Goal: Check status: Check status

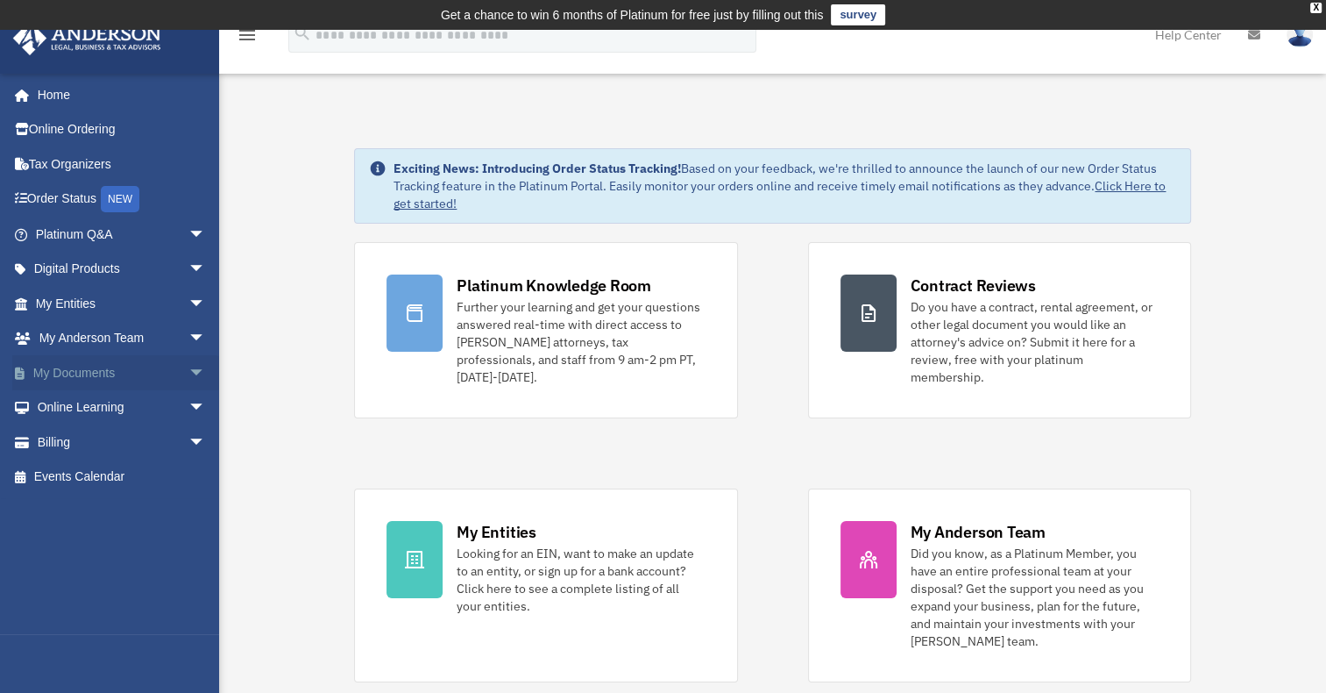
click at [188, 373] on span "arrow_drop_down" at bounding box center [205, 373] width 35 height 36
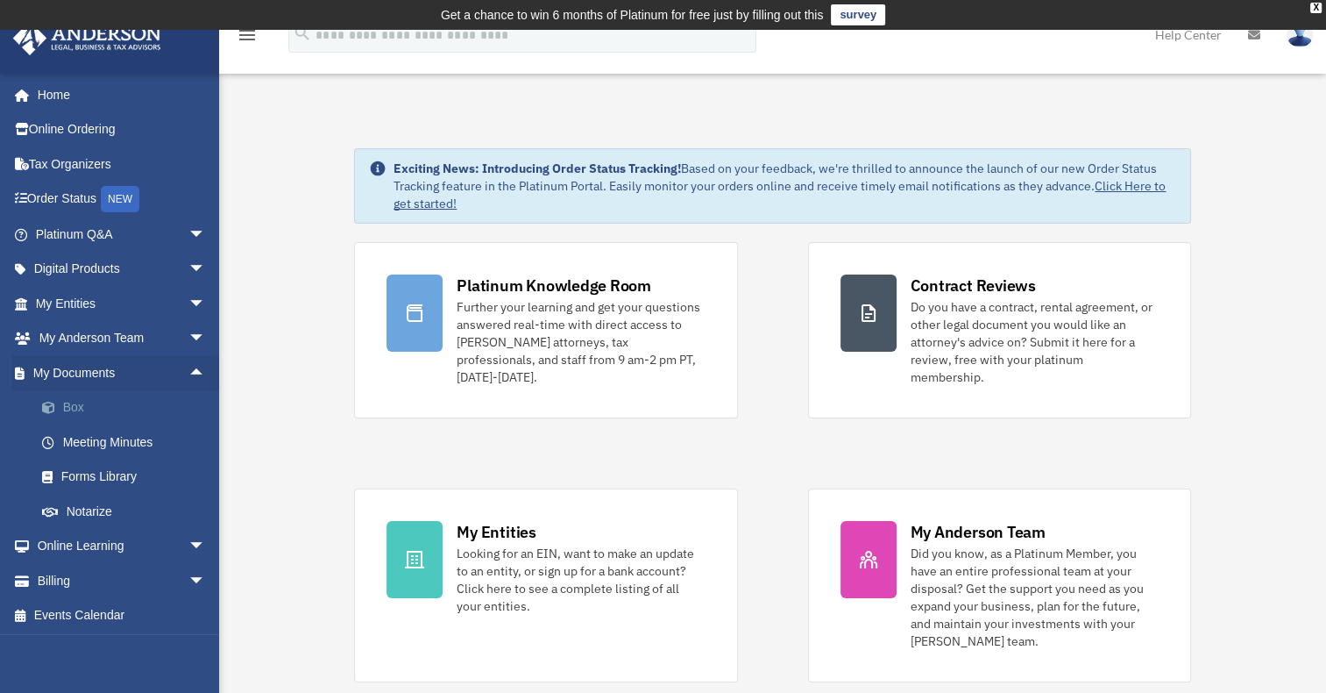
click at [74, 405] on link "Box" at bounding box center [129, 407] width 208 height 35
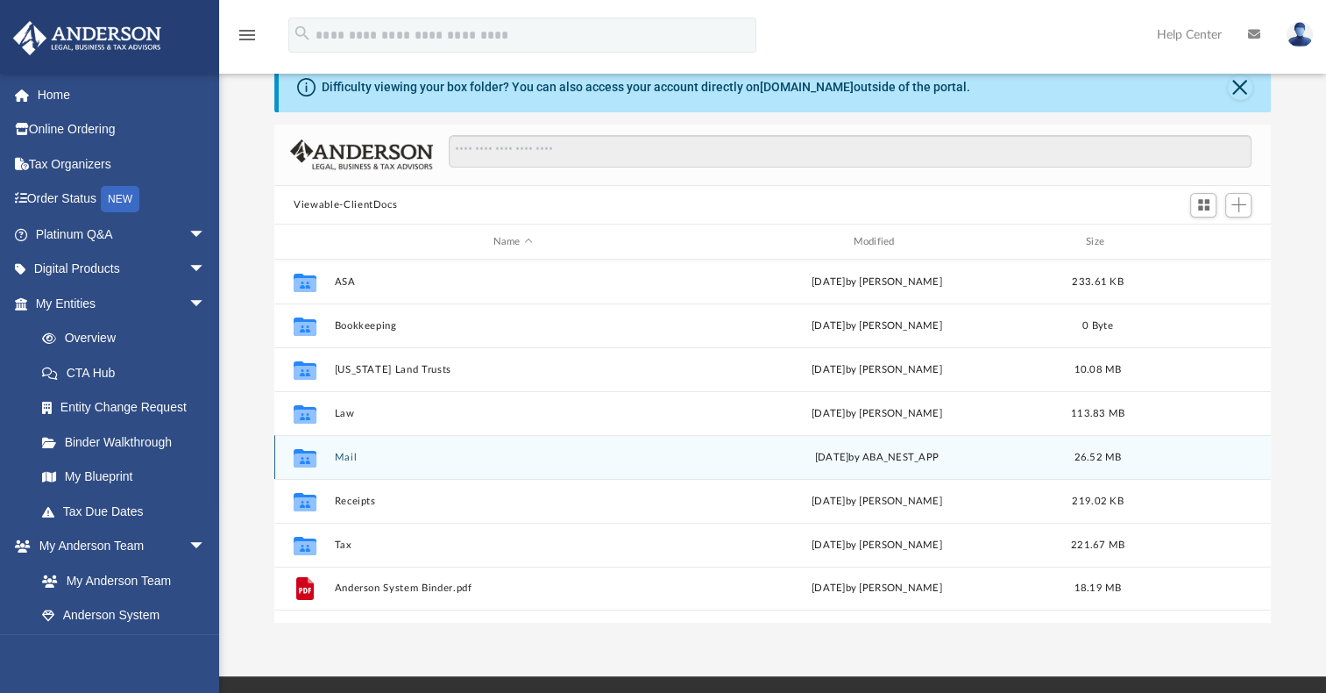
scroll to position [88, 0]
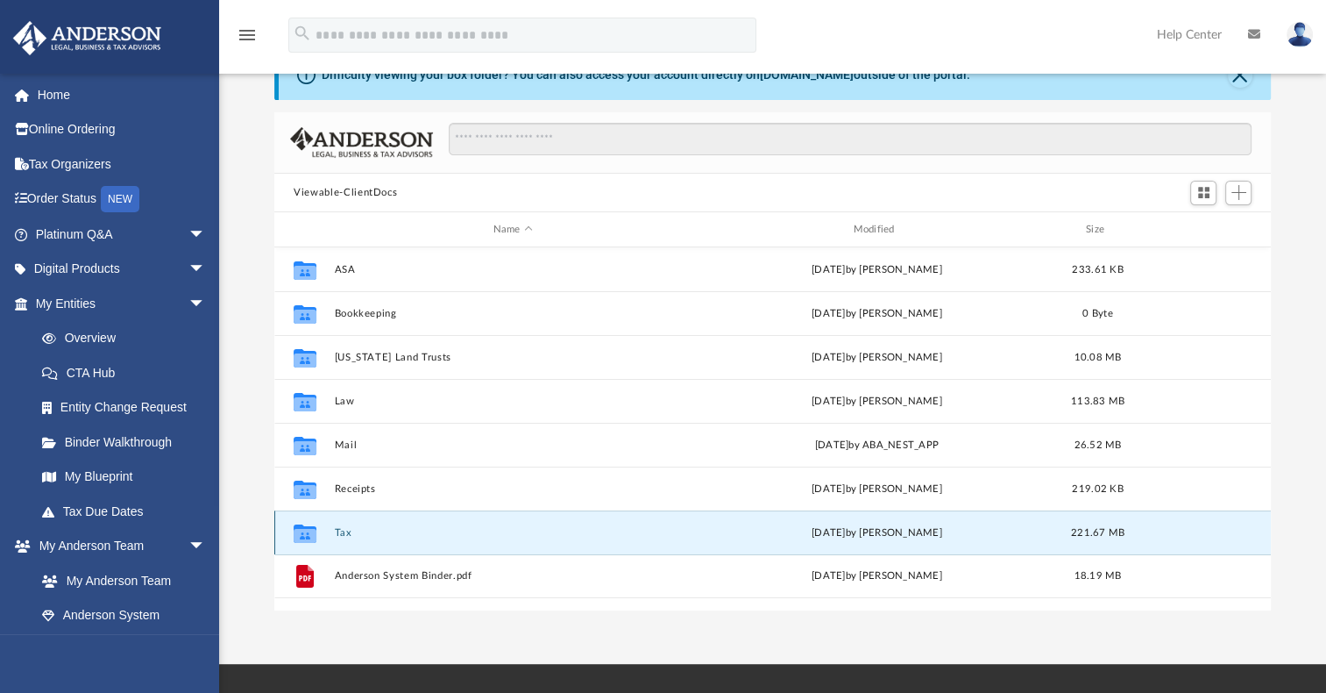
click at [344, 536] on button "Tax" at bounding box center [513, 532] width 357 height 11
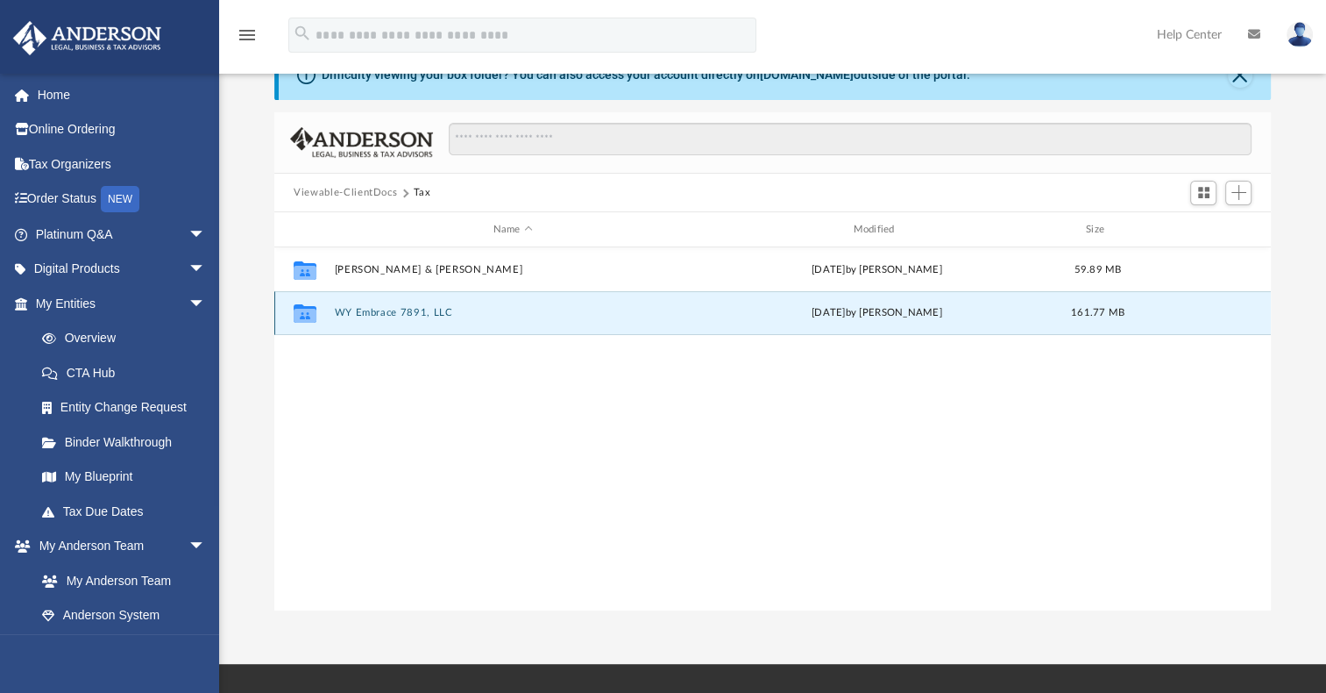
click at [386, 315] on button "WY Embrace 7891, LLC" at bounding box center [513, 312] width 357 height 11
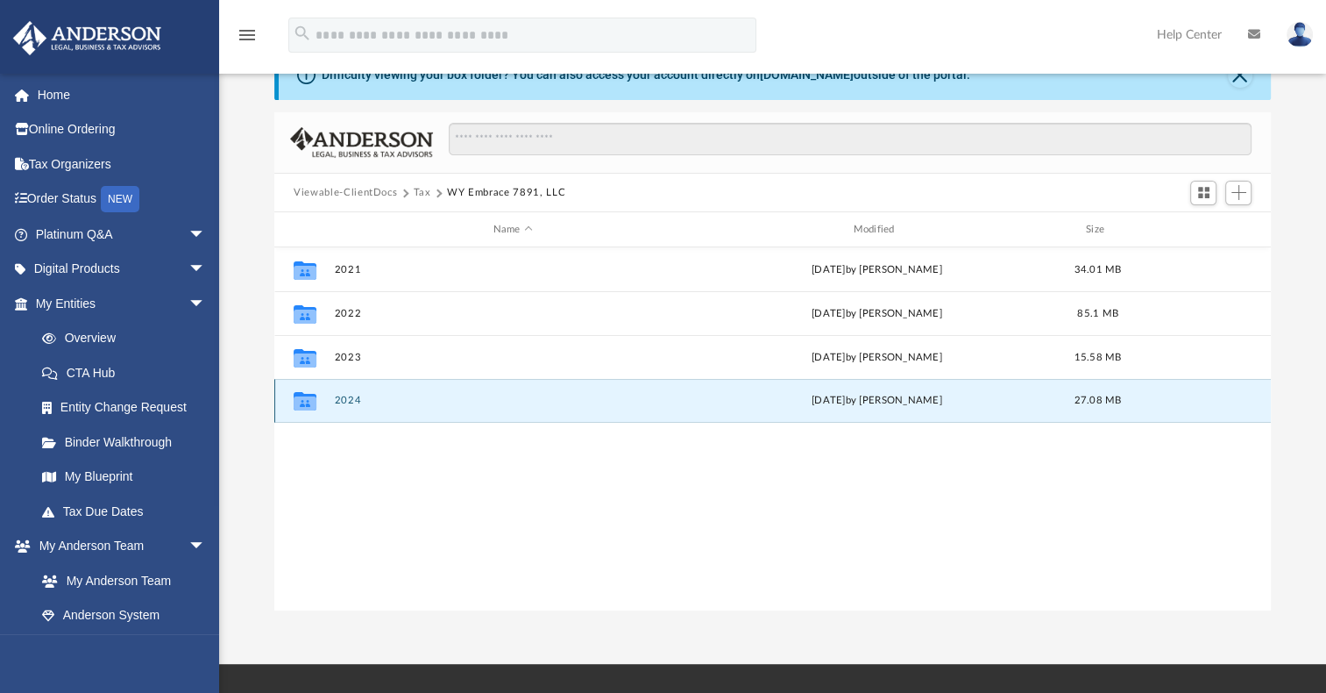
click at [349, 401] on button "2024" at bounding box center [513, 399] width 357 height 11
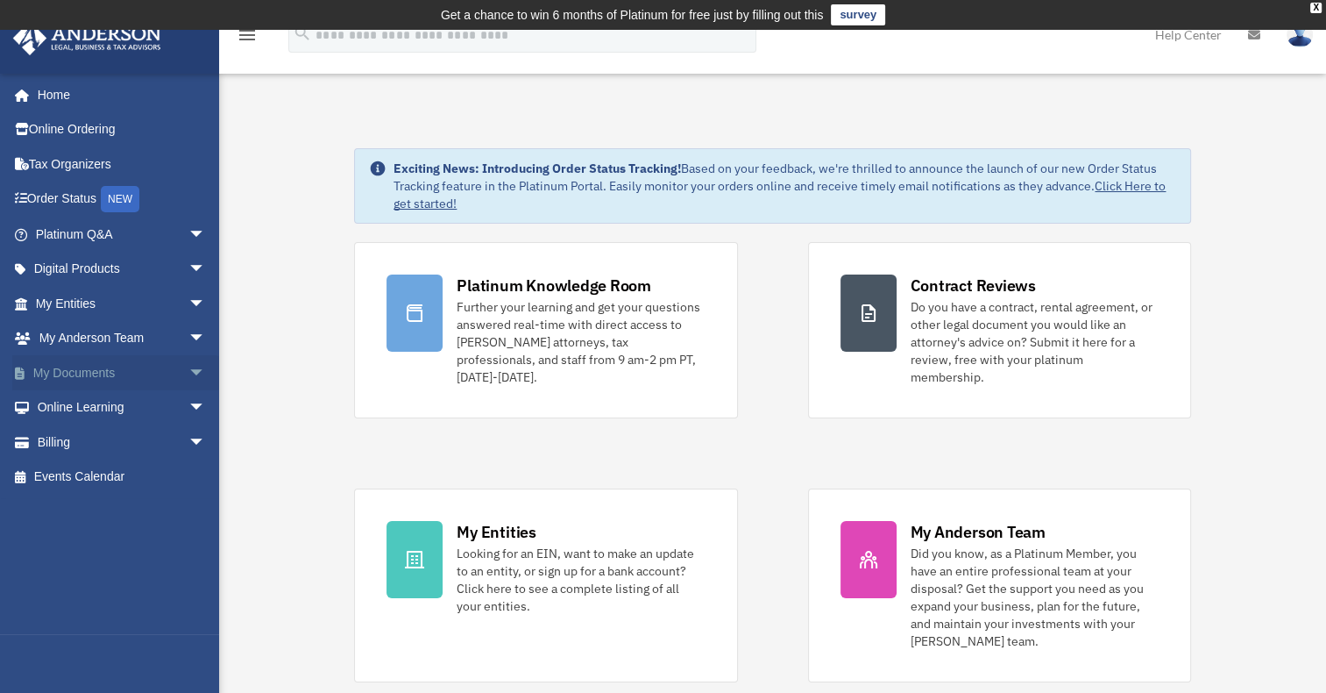
click at [188, 371] on span "arrow_drop_down" at bounding box center [205, 373] width 35 height 36
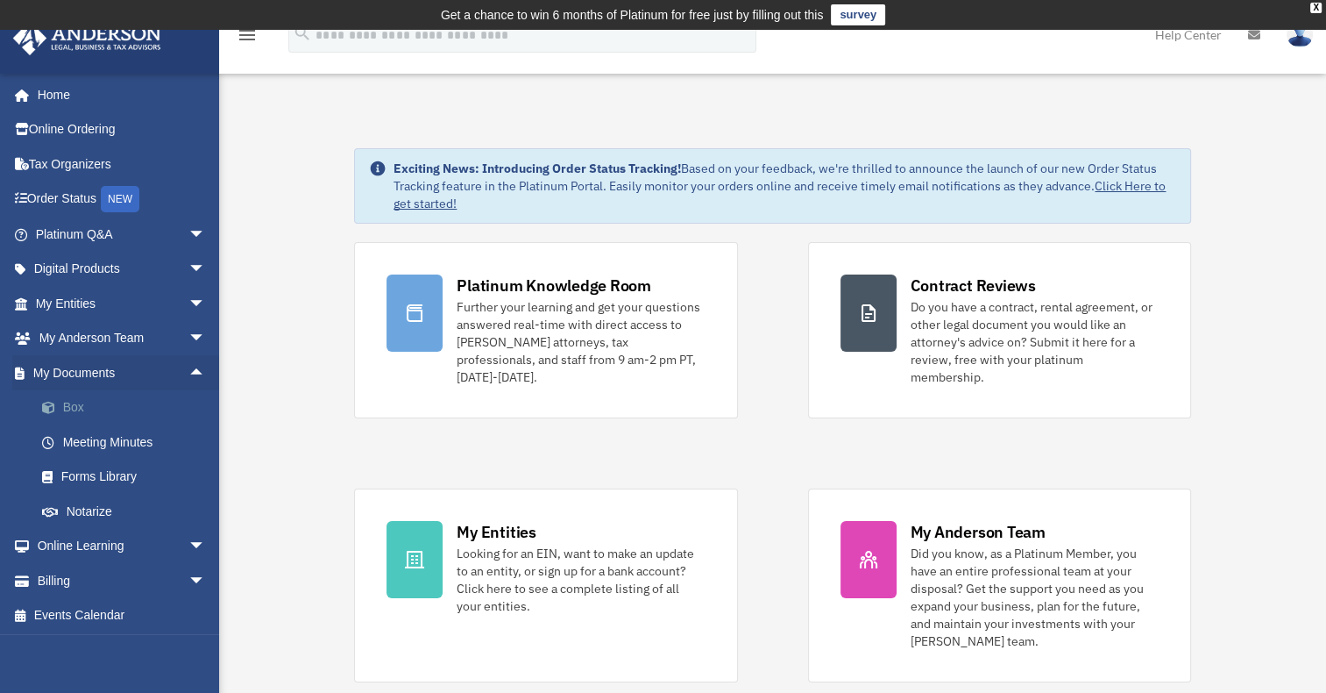
click at [72, 407] on link "Box" at bounding box center [129, 407] width 208 height 35
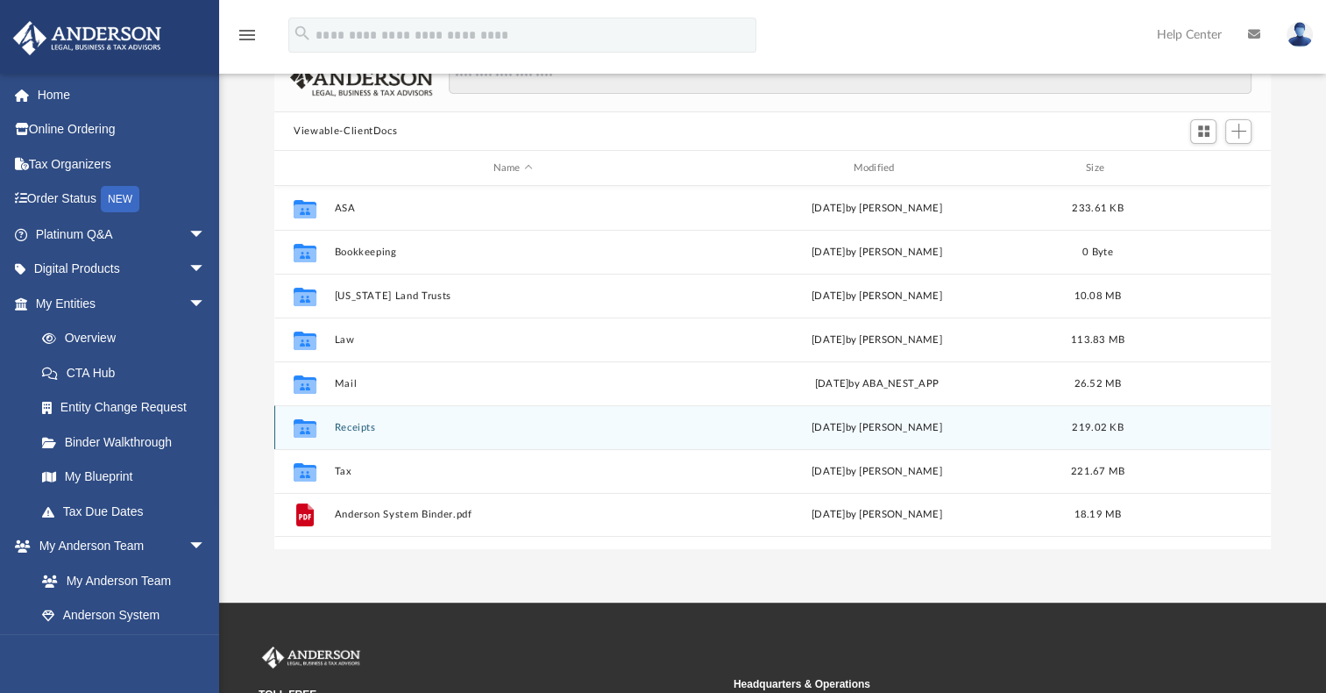
scroll to position [175, 0]
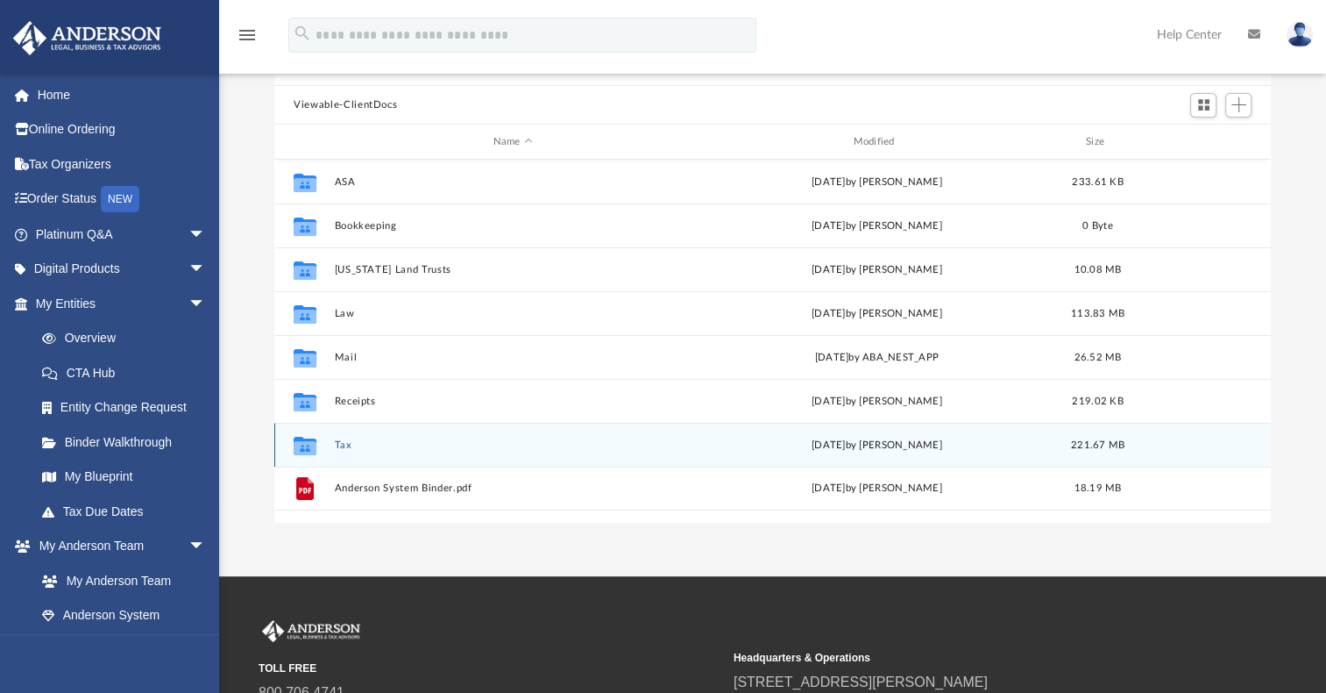
click at [347, 445] on button "Tax" at bounding box center [513, 444] width 357 height 11
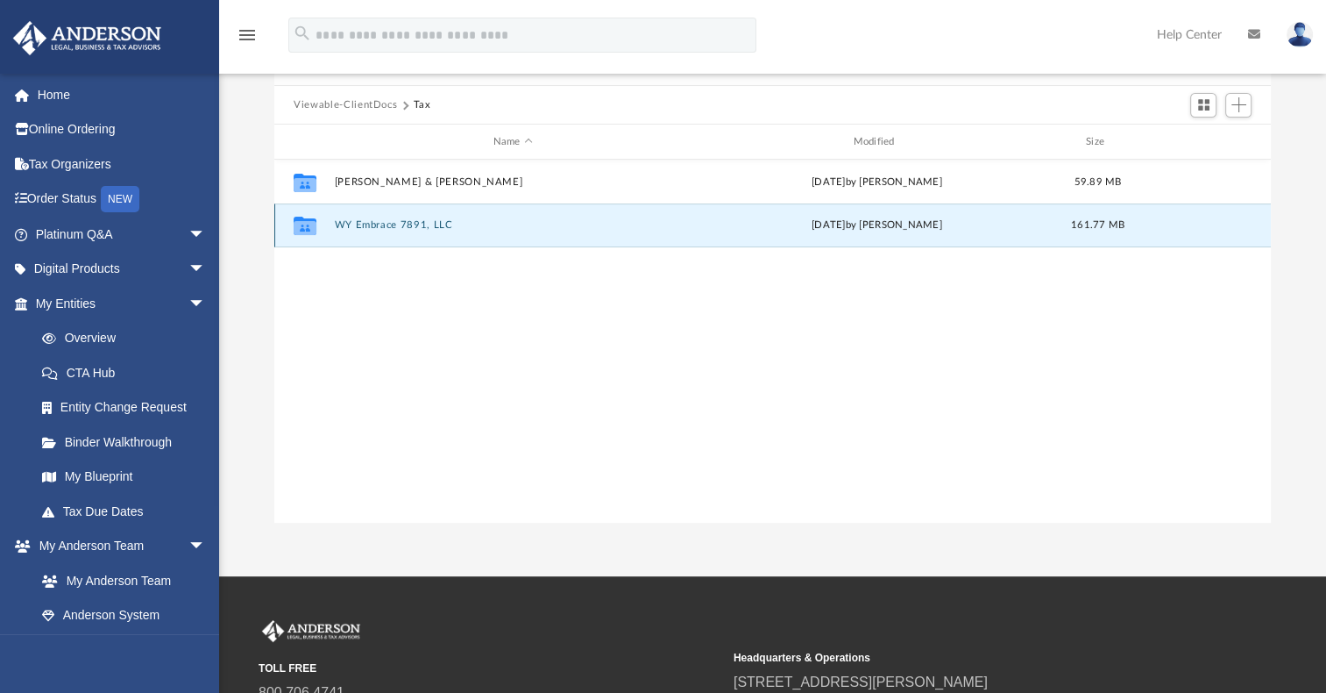
click at [390, 223] on button "WY Embrace 7891, LLC" at bounding box center [513, 224] width 357 height 11
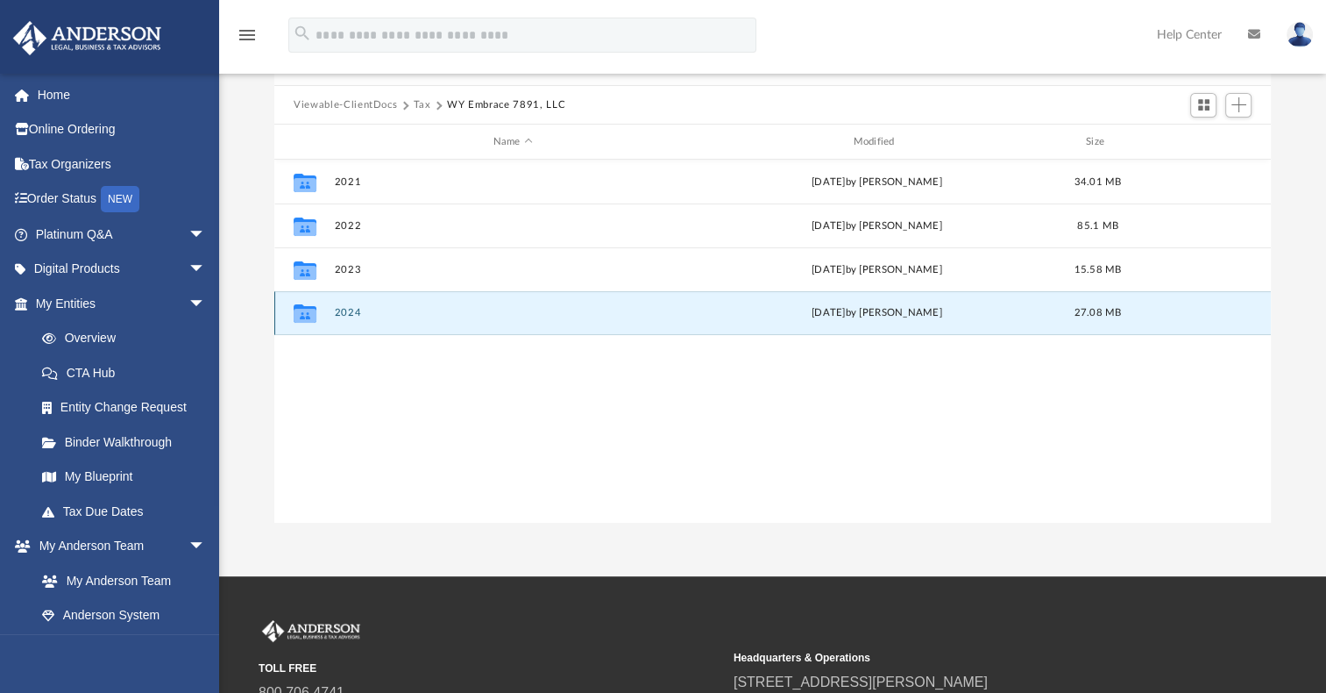
click at [349, 315] on button "2024" at bounding box center [513, 312] width 357 height 11
